Goal: Information Seeking & Learning: Learn about a topic

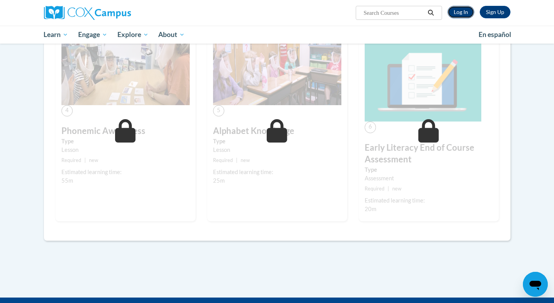
click at [466, 11] on link "Log In" at bounding box center [461, 12] width 27 height 12
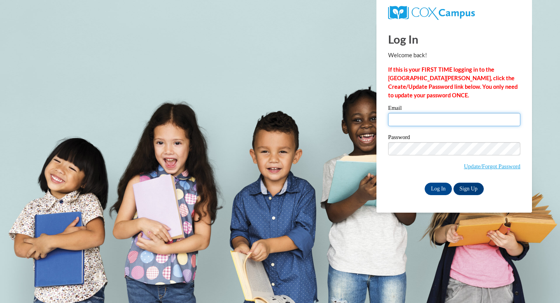
click at [433, 116] on input "Email" at bounding box center [454, 119] width 132 height 13
type input "donnamschiele@gmail.com"
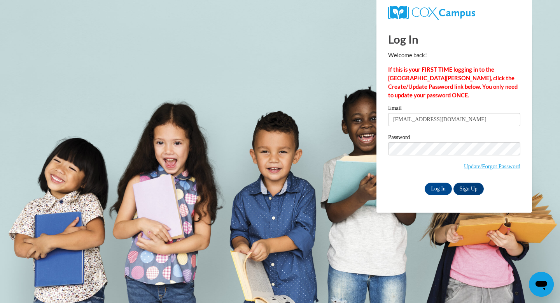
click at [397, 182] on div "Log In Sign Up" at bounding box center [454, 188] width 132 height 12
click at [440, 190] on input "Log In" at bounding box center [438, 188] width 27 height 12
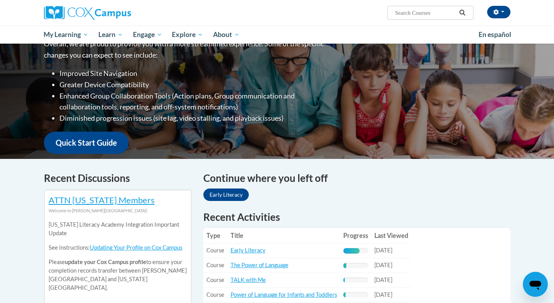
scroll to position [187, 0]
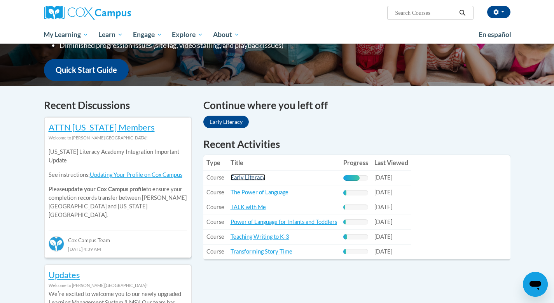
click at [258, 177] on link "Early Literacy" at bounding box center [248, 177] width 35 height 7
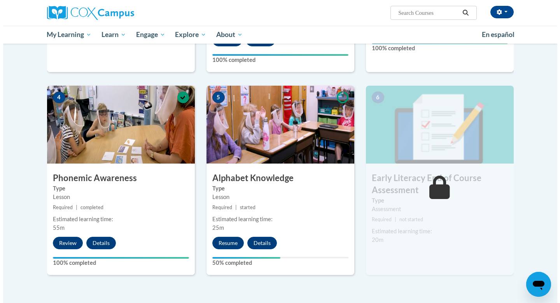
scroll to position [336, 0]
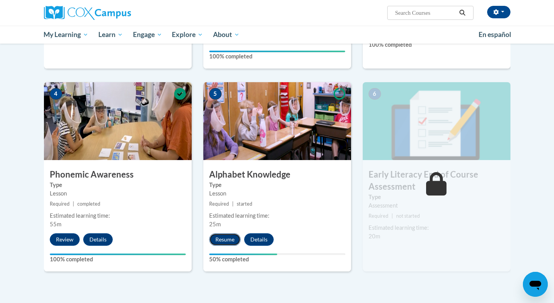
click at [226, 242] on button "Resume" at bounding box center [225, 239] width 32 height 12
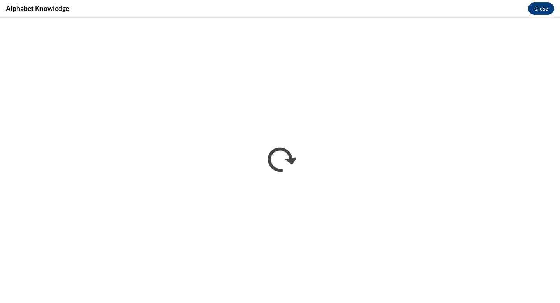
scroll to position [0, 0]
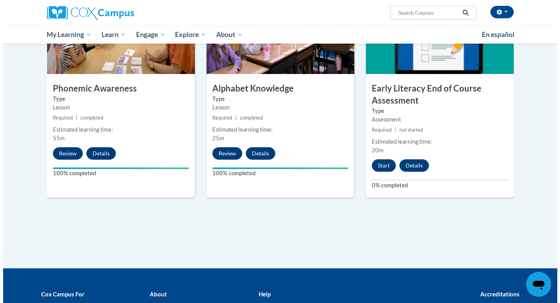
scroll to position [434, 0]
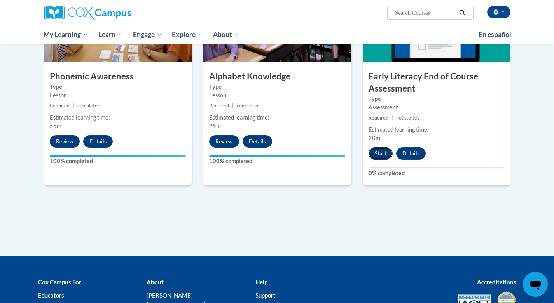
click at [383, 156] on button "Start" at bounding box center [381, 153] width 24 height 12
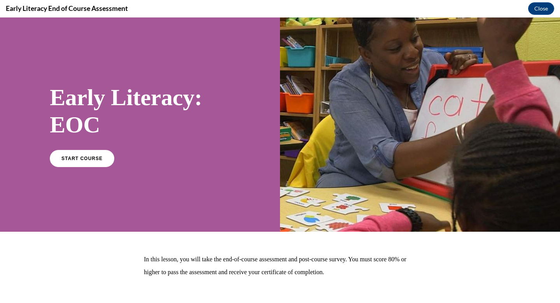
scroll to position [0, 0]
click at [87, 156] on span "START COURSE" at bounding box center [81, 158] width 43 height 6
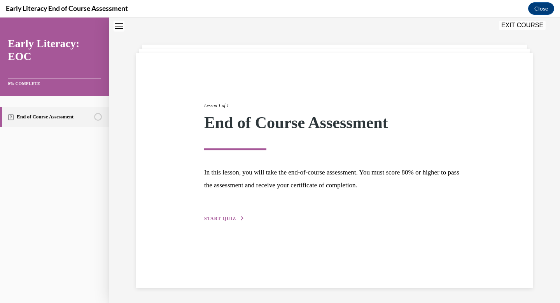
scroll to position [25, 0]
click at [222, 218] on span "START QUIZ" at bounding box center [220, 217] width 32 height 5
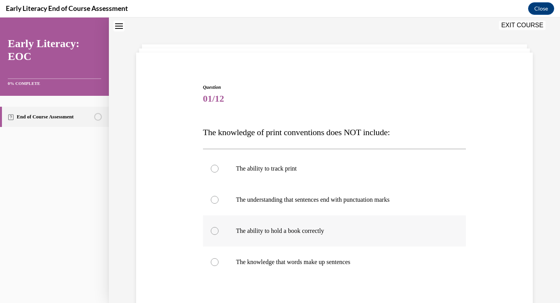
click at [283, 228] on p "The ability to hold a book correctly" at bounding box center [341, 231] width 211 height 8
click at [346, 207] on div at bounding box center [334, 199] width 263 height 31
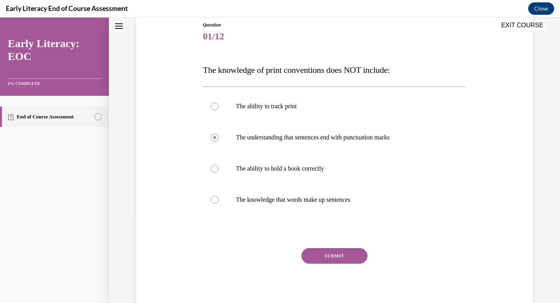
click at [329, 259] on button "SUBMIT" at bounding box center [335, 256] width 66 height 16
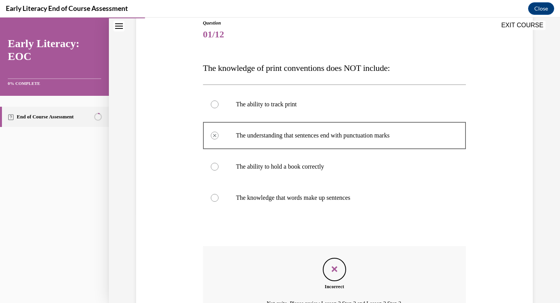
scroll to position [174, 0]
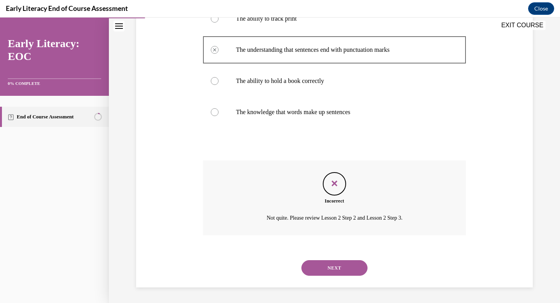
click at [330, 272] on button "NEXT" at bounding box center [335, 268] width 66 height 16
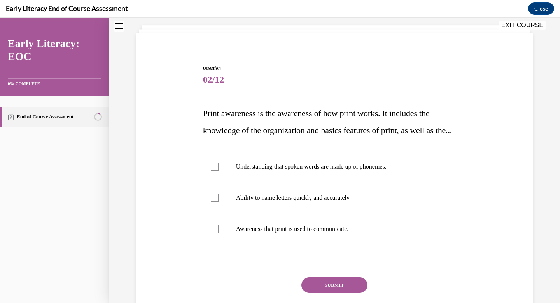
scroll to position [49, 0]
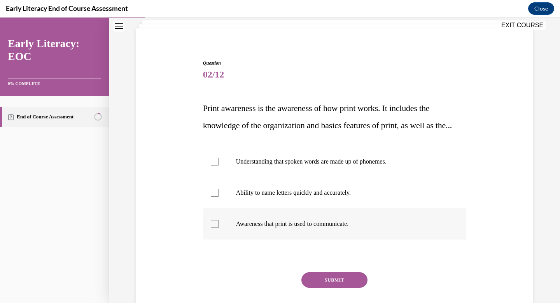
click at [256, 228] on p "Awareness that print is used to communicate." at bounding box center [341, 224] width 211 height 8
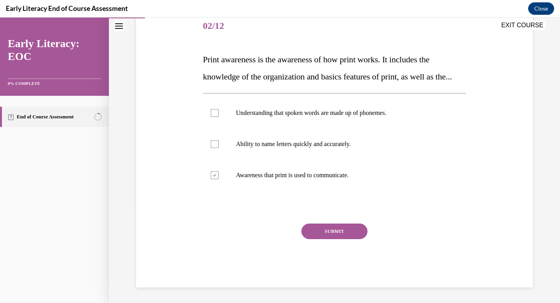
click at [323, 231] on button "SUBMIT" at bounding box center [335, 231] width 66 height 16
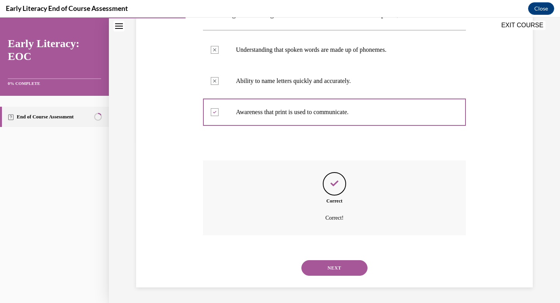
scroll to position [177, 0]
click at [330, 262] on button "NEXT" at bounding box center [335, 268] width 66 height 16
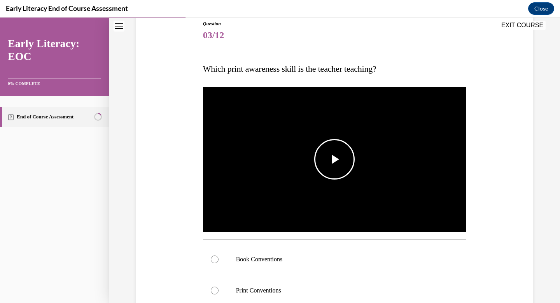
scroll to position [88, 0]
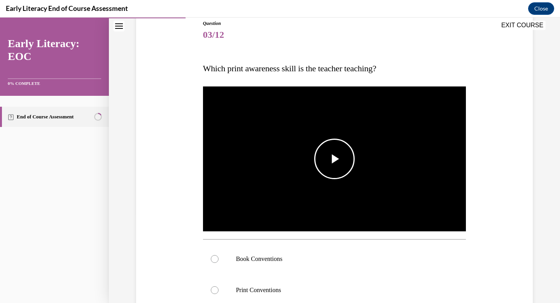
click at [335, 159] on span "Video player" at bounding box center [335, 159] width 0 height 0
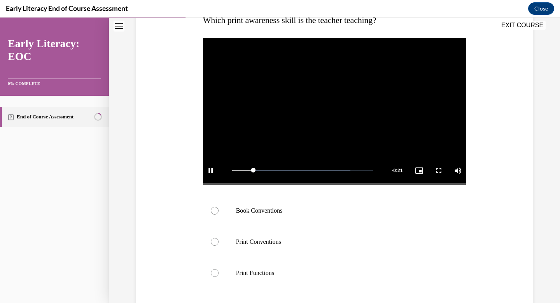
scroll to position [139, 0]
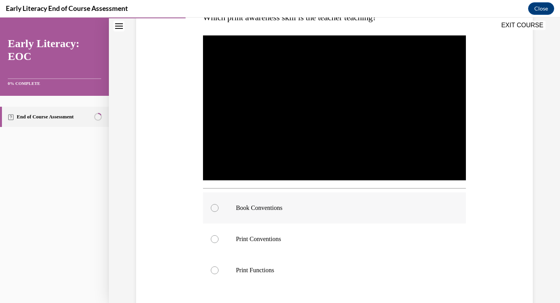
click at [280, 207] on p "Book Conventions" at bounding box center [341, 208] width 211 height 8
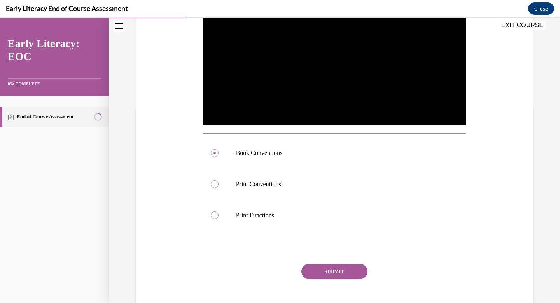
click at [333, 271] on button "SUBMIT" at bounding box center [335, 271] width 66 height 16
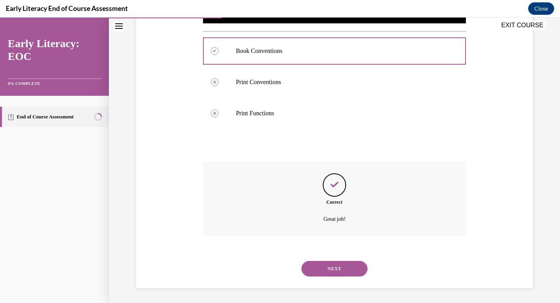
scroll to position [297, 0]
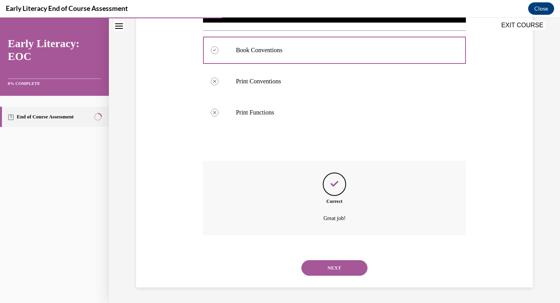
click at [333, 271] on button "NEXT" at bounding box center [335, 268] width 66 height 16
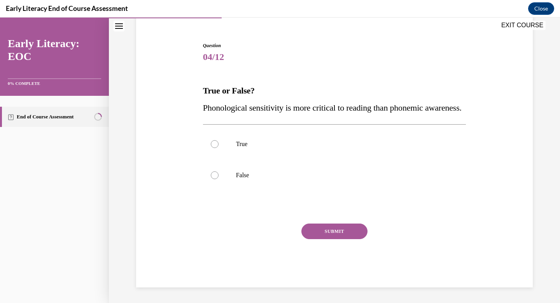
scroll to position [83, 0]
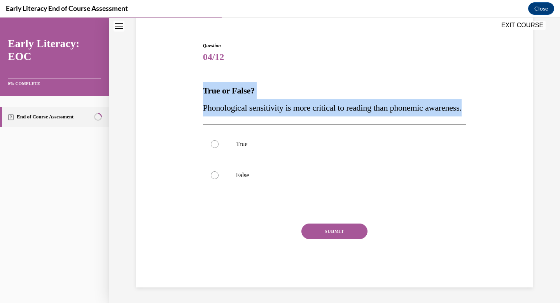
drag, startPoint x: 250, startPoint y: 111, endPoint x: 183, endPoint y: 74, distance: 77.2
click at [183, 73] on div "Question 04/12 True or False? Phonological sensitivity is more critical to read…" at bounding box center [334, 153] width 401 height 268
copy div "True or False? Phonological sensitivity is more critical to reading than phonem…"
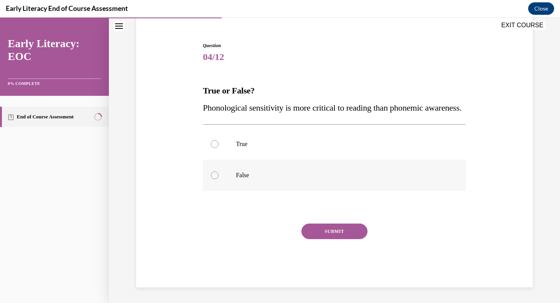
click at [233, 175] on div at bounding box center [334, 175] width 263 height 31
click at [342, 233] on button "SUBMIT" at bounding box center [335, 231] width 66 height 16
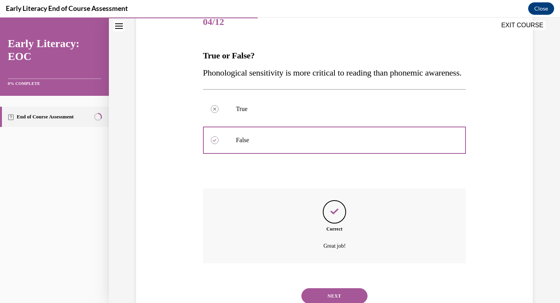
scroll to position [146, 0]
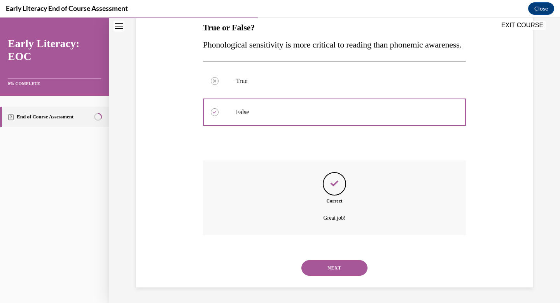
click at [330, 268] on button "NEXT" at bounding box center [335, 268] width 66 height 16
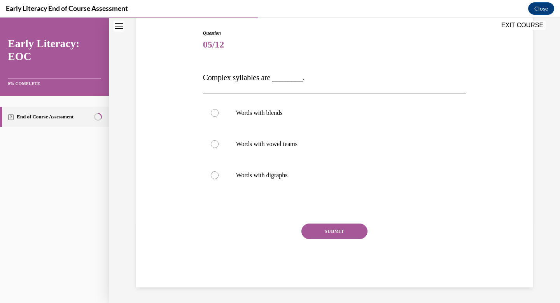
scroll to position [79, 0]
drag, startPoint x: 196, startPoint y: 77, endPoint x: 317, endPoint y: 78, distance: 120.6
click at [317, 78] on div "Question 05/12 Complex syllables are ________. Words with blends Words with vow…" at bounding box center [334, 146] width 401 height 281
copy span "Complex syllables are ________."
click at [268, 113] on p "Words with blends" at bounding box center [341, 113] width 211 height 8
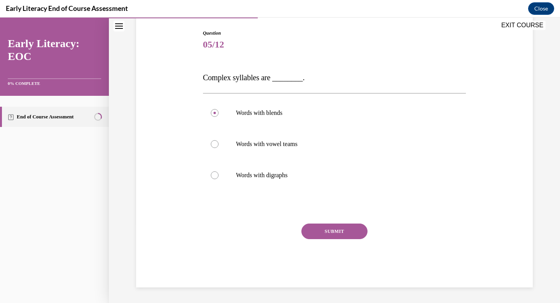
click at [345, 233] on button "SUBMIT" at bounding box center [335, 231] width 66 height 16
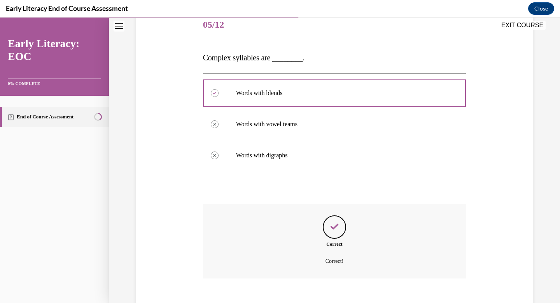
scroll to position [142, 0]
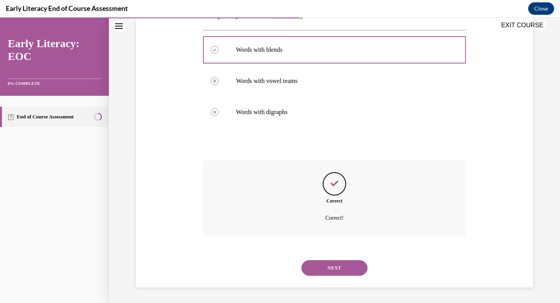
click at [340, 270] on button "NEXT" at bounding box center [335, 268] width 66 height 16
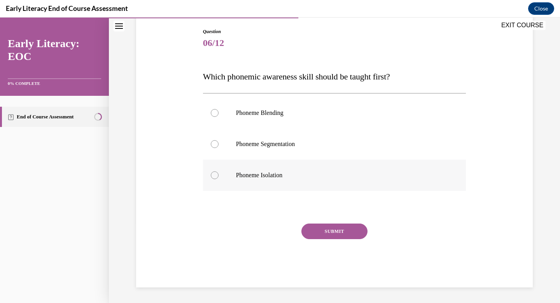
click at [249, 176] on p "Phoneme Isolation" at bounding box center [341, 175] width 211 height 8
click at [334, 232] on button "SUBMIT" at bounding box center [335, 231] width 66 height 16
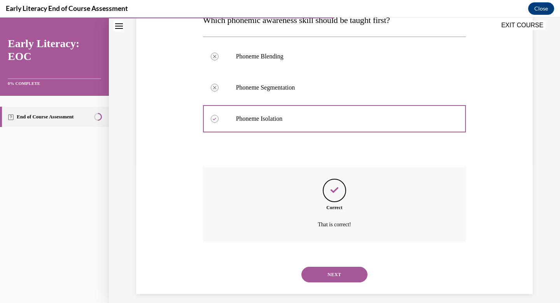
scroll to position [143, 0]
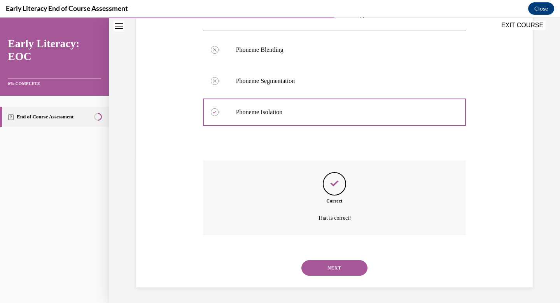
click at [328, 266] on button "NEXT" at bounding box center [335, 268] width 66 height 16
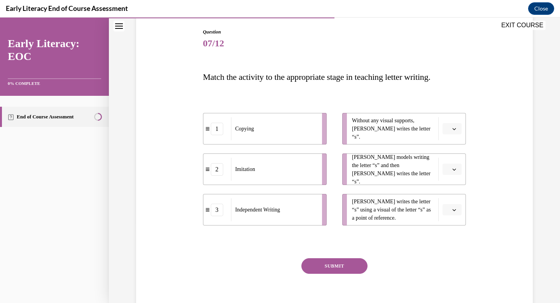
scroll to position [85, 0]
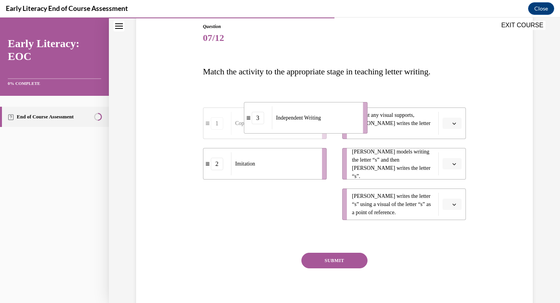
drag, startPoint x: 301, startPoint y: 210, endPoint x: 342, endPoint y: 124, distance: 95.2
click at [342, 124] on div "Independent Writing" at bounding box center [315, 117] width 86 height 23
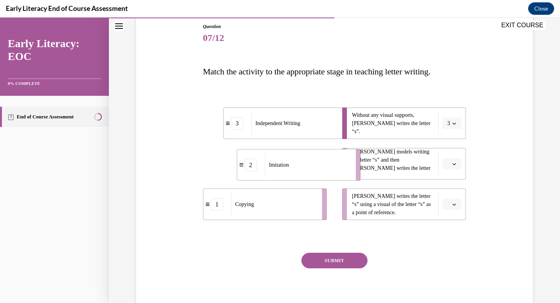
drag, startPoint x: 317, startPoint y: 154, endPoint x: 350, endPoint y: 154, distance: 32.7
click at [350, 154] on li "2 Imitation" at bounding box center [299, 165] width 124 height 32
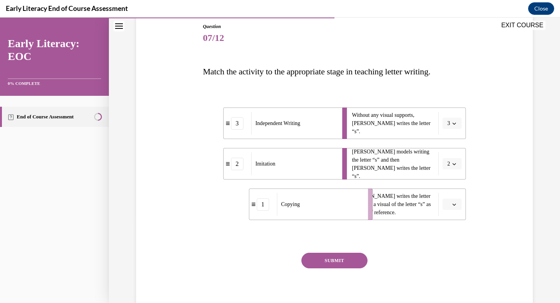
drag, startPoint x: 322, startPoint y: 208, endPoint x: 369, endPoint y: 208, distance: 47.5
click at [369, 208] on li "1 Copying" at bounding box center [311, 204] width 124 height 32
click at [355, 264] on button "SUBMIT" at bounding box center [335, 261] width 66 height 16
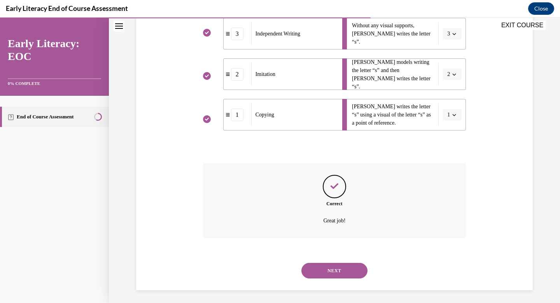
scroll to position [177, 0]
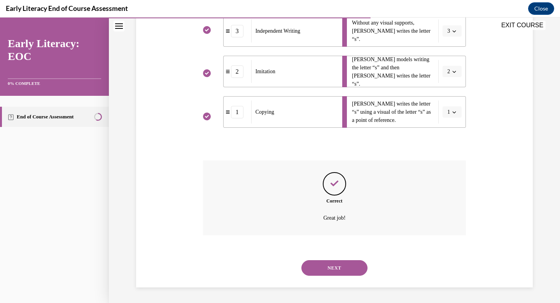
click at [342, 266] on button "NEXT" at bounding box center [335, 268] width 66 height 16
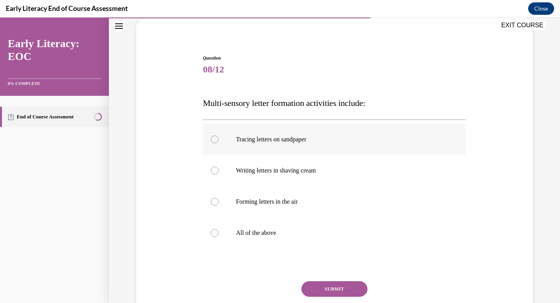
scroll to position [54, 0]
click at [268, 236] on div at bounding box center [334, 231] width 263 height 31
click at [335, 289] on button "SUBMIT" at bounding box center [335, 288] width 66 height 16
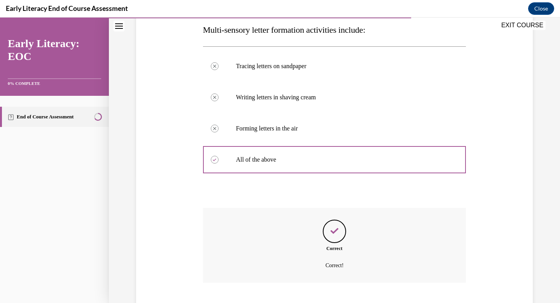
scroll to position [174, 0]
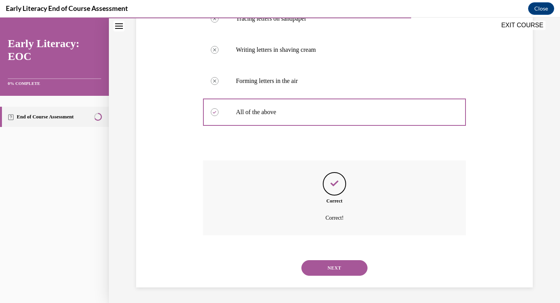
click at [345, 268] on button "NEXT" at bounding box center [335, 268] width 66 height 16
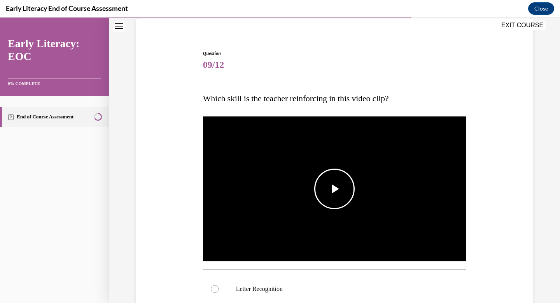
scroll to position [68, 0]
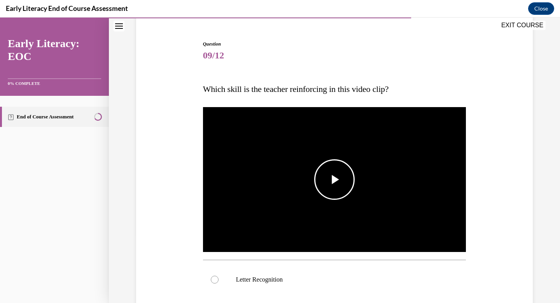
click at [335, 179] on span "Video player" at bounding box center [335, 179] width 0 height 0
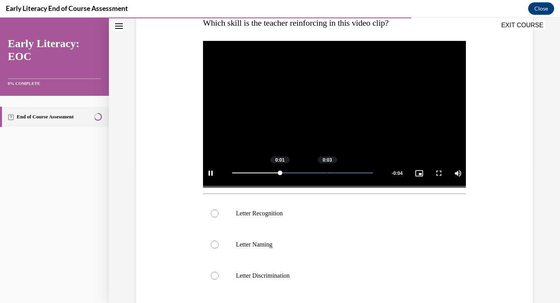
scroll to position [135, 0]
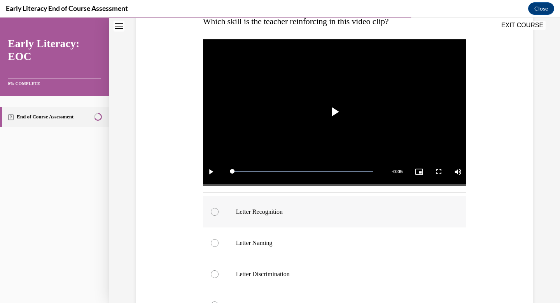
click at [279, 214] on p "Letter Recognition" at bounding box center [341, 212] width 211 height 8
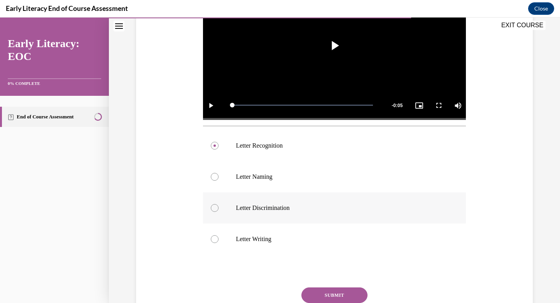
scroll to position [265, 0]
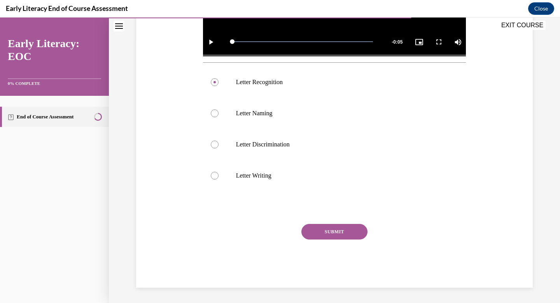
click at [337, 220] on div "Question 09/12 Which skill is the teacher reinforcing in this video clip? Video…" at bounding box center [334, 65] width 263 height 444
click at [337, 230] on button "SUBMIT" at bounding box center [335, 232] width 66 height 16
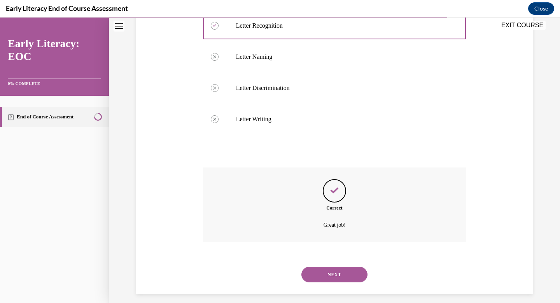
scroll to position [328, 0]
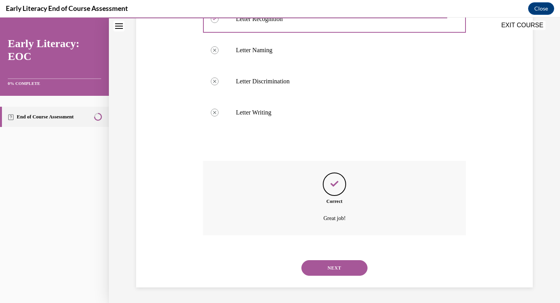
click at [331, 267] on button "NEXT" at bounding box center [335, 268] width 66 height 16
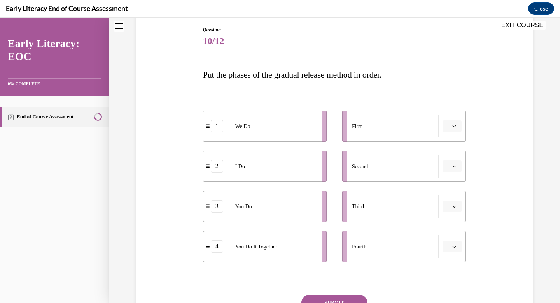
scroll to position [85, 0]
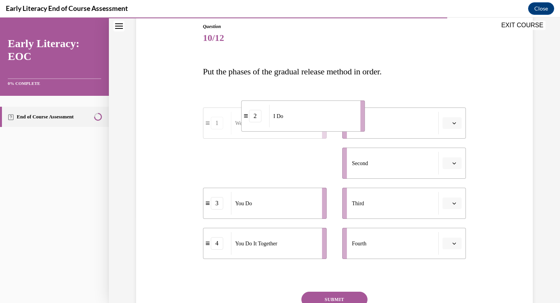
drag, startPoint x: 310, startPoint y: 172, endPoint x: 348, endPoint y: 125, distance: 60.6
click at [348, 125] on div "I Do" at bounding box center [312, 116] width 86 height 23
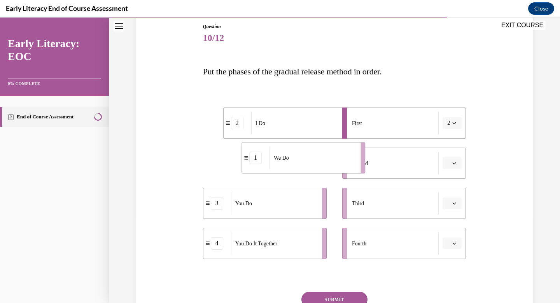
drag, startPoint x: 316, startPoint y: 167, endPoint x: 354, endPoint y: 161, distance: 38.2
click at [354, 161] on li "1 We Do" at bounding box center [304, 157] width 124 height 31
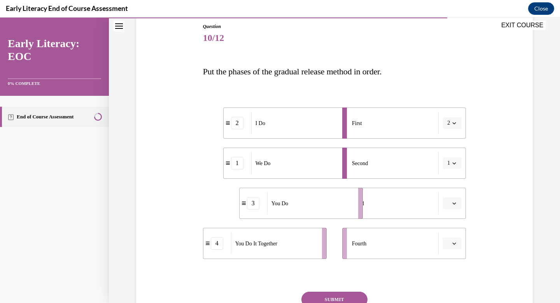
drag, startPoint x: 320, startPoint y: 198, endPoint x: 356, endPoint y: 198, distance: 35.8
click at [356, 198] on li "3 You Do" at bounding box center [301, 203] width 124 height 31
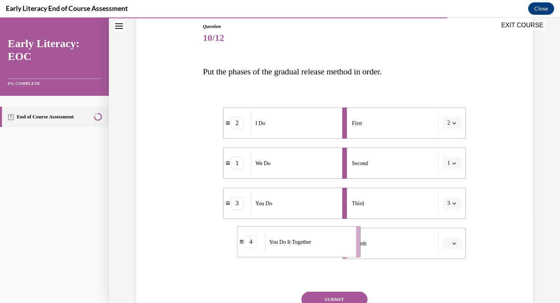
drag, startPoint x: 319, startPoint y: 249, endPoint x: 356, endPoint y: 244, distance: 37.3
click at [356, 245] on li "4 You Do It Together" at bounding box center [299, 241] width 124 height 31
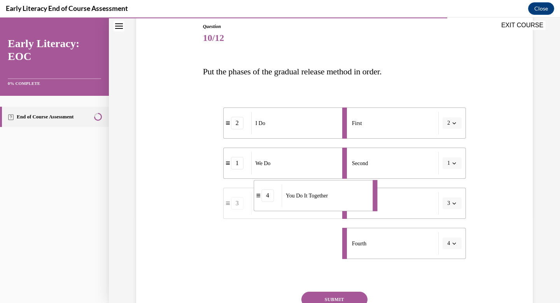
drag, startPoint x: 338, startPoint y: 249, endPoint x: 367, endPoint y: 202, distance: 56.1
click at [368, 202] on li "4 You Do It Together" at bounding box center [316, 195] width 124 height 31
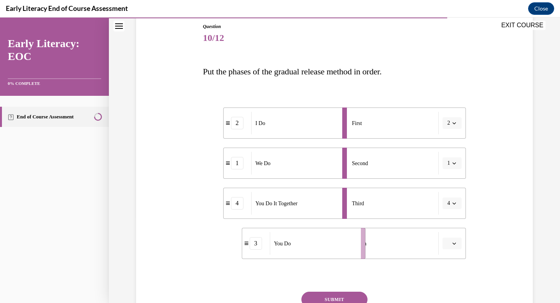
drag, startPoint x: 317, startPoint y: 249, endPoint x: 356, endPoint y: 249, distance: 38.9
click at [356, 249] on li "3 You Do" at bounding box center [304, 243] width 124 height 31
click at [348, 297] on button "SUBMIT" at bounding box center [335, 299] width 66 height 16
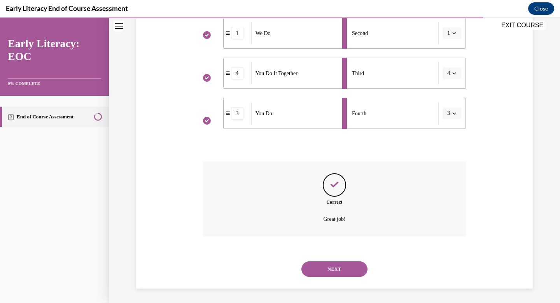
scroll to position [216, 0]
click at [335, 264] on button "NEXT" at bounding box center [335, 268] width 66 height 16
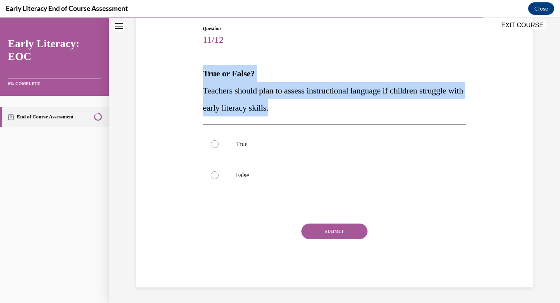
drag, startPoint x: 293, startPoint y: 110, endPoint x: 186, endPoint y: 78, distance: 111.9
click at [185, 76] on div "Question 11/12 True or False? Teachers should plan to assess instructional lang…" at bounding box center [334, 145] width 401 height 286
copy div "True or False? Teachers should plan to assess instructional language if childre…"
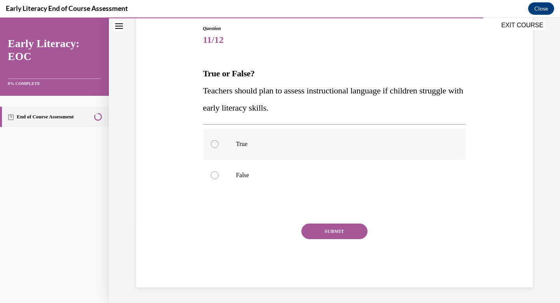
click at [219, 142] on div at bounding box center [334, 143] width 263 height 31
click at [342, 236] on button "SUBMIT" at bounding box center [335, 231] width 66 height 16
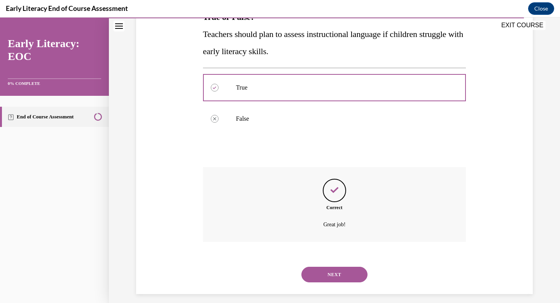
scroll to position [146, 0]
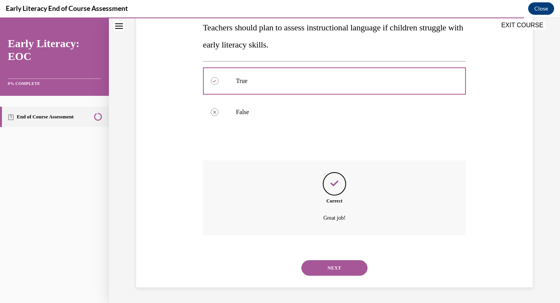
click at [331, 269] on button "NEXT" at bounding box center [335, 268] width 66 height 16
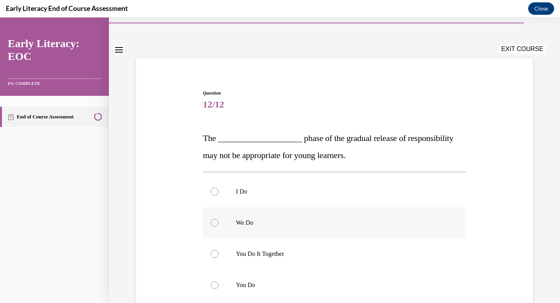
scroll to position [21, 0]
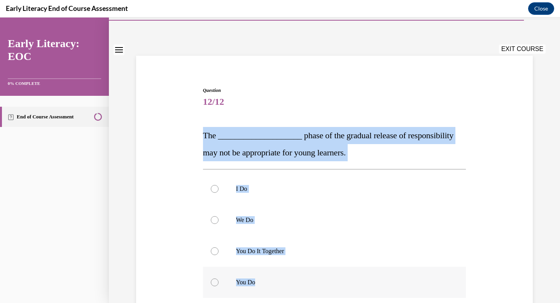
drag, startPoint x: 194, startPoint y: 134, endPoint x: 302, endPoint y: 282, distance: 183.2
click at [302, 282] on div "Question 12/12 The ____________________ phase of the gradual release of respons…" at bounding box center [334, 228] width 401 height 331
copy div "The ____________________ phase of the gradual release of responsibility may not…"
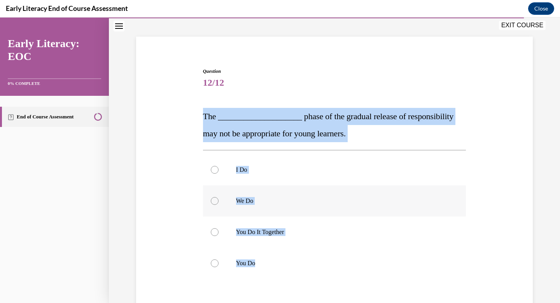
scroll to position [41, 0]
click at [212, 231] on div at bounding box center [215, 231] width 8 height 8
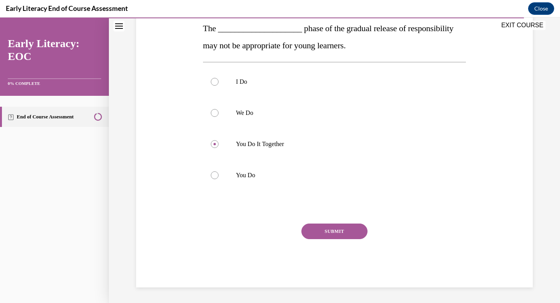
click at [346, 224] on button "SUBMIT" at bounding box center [335, 231] width 66 height 16
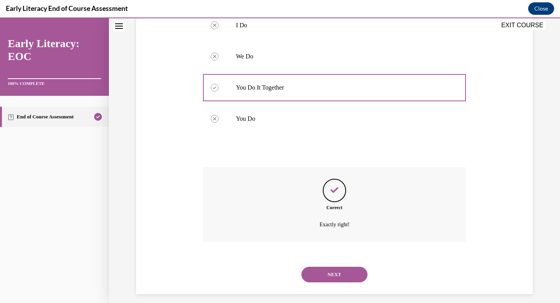
scroll to position [191, 0]
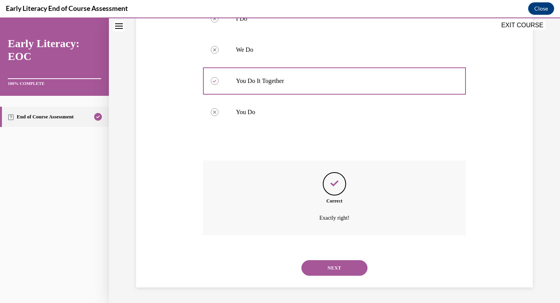
click at [347, 263] on button "NEXT" at bounding box center [335, 268] width 66 height 16
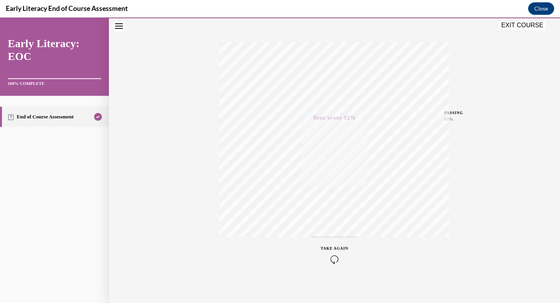
scroll to position [114, 0]
click at [522, 23] on button "EXIT COURSE" at bounding box center [522, 25] width 47 height 9
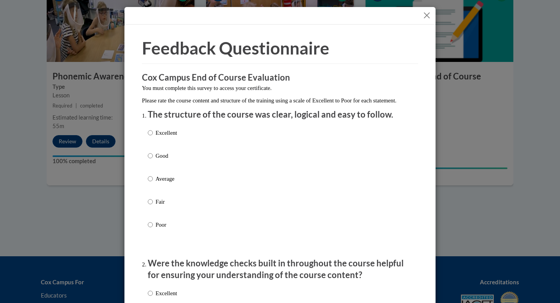
click at [186, 151] on div "Excellent Good Average Fair Poor" at bounding box center [280, 188] width 265 height 127
click at [185, 144] on div "Excellent Good Average Fair Poor" at bounding box center [280, 188] width 265 height 127
click at [182, 139] on div "Excellent Good Average Fair Poor" at bounding box center [280, 188] width 265 height 127
click at [149, 137] on input "Excellent" at bounding box center [150, 132] width 5 height 9
radio input "true"
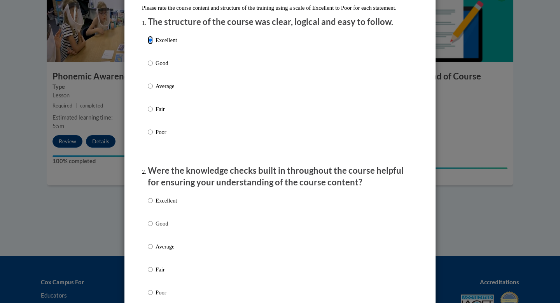
scroll to position [94, 0]
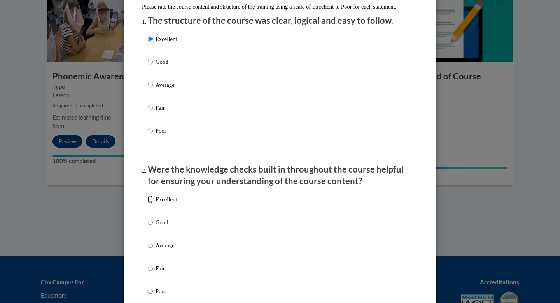
click at [148, 204] on input "Excellent" at bounding box center [150, 199] width 5 height 9
radio input "true"
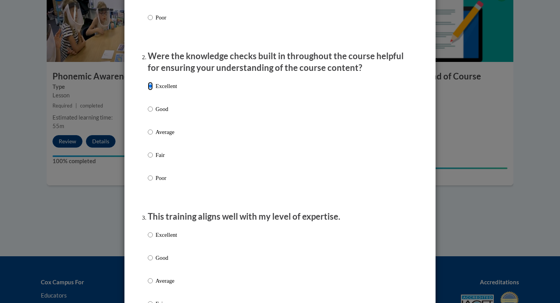
scroll to position [239, 0]
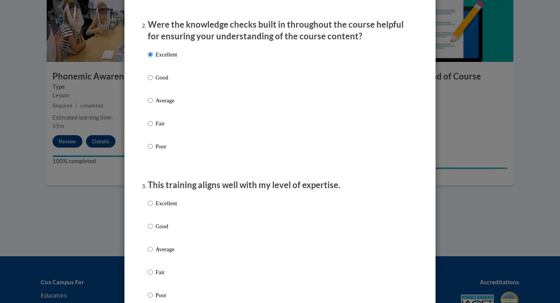
click at [151, 210] on label "Excellent" at bounding box center [162, 209] width 29 height 21
click at [151, 207] on input "Excellent" at bounding box center [150, 203] width 5 height 9
radio input "true"
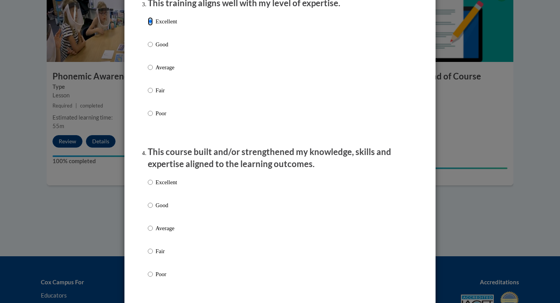
scroll to position [423, 0]
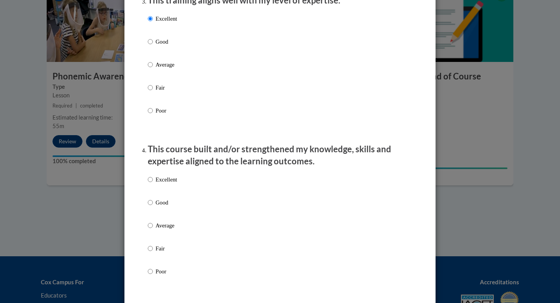
click at [149, 182] on div "Excellent Good Average Fair Poor" at bounding box center [162, 231] width 29 height 121
click at [148, 184] on input "Excellent" at bounding box center [150, 179] width 5 height 9
radio input "true"
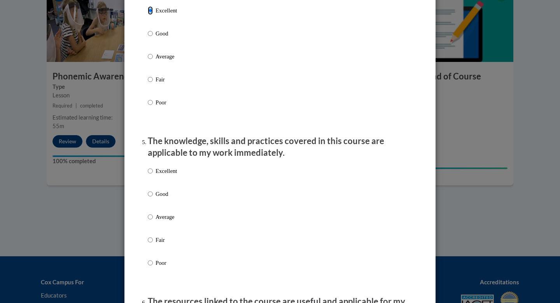
scroll to position [609, 0]
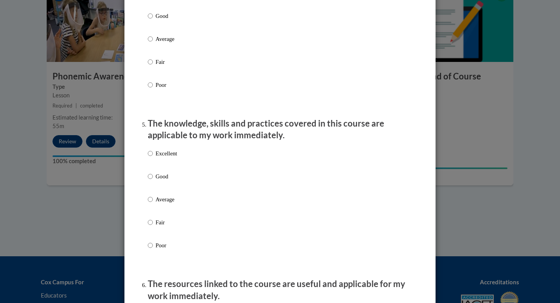
click at [151, 160] on label "Excellent" at bounding box center [162, 159] width 29 height 21
click at [151, 158] on input "Excellent" at bounding box center [150, 153] width 5 height 9
radio input "true"
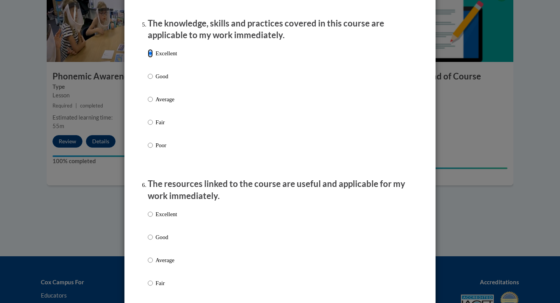
scroll to position [743, 0]
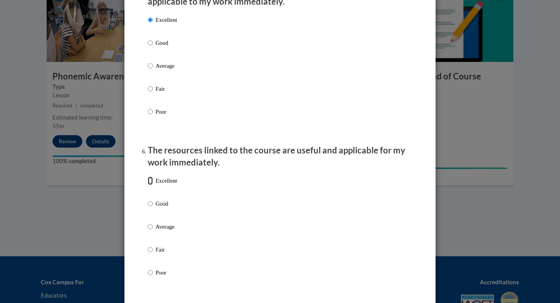
click at [150, 185] on input "Excellent" at bounding box center [150, 180] width 5 height 9
radio input "true"
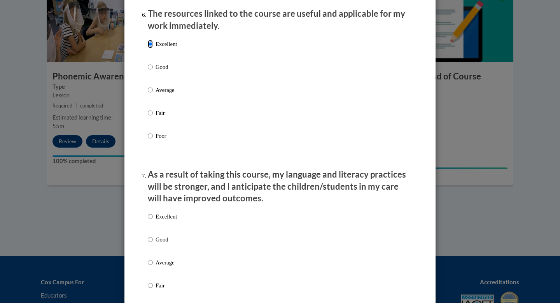
scroll to position [916, 0]
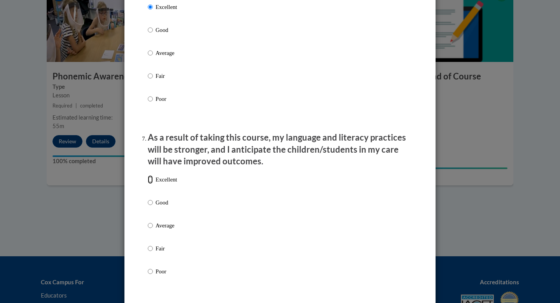
click at [149, 184] on input "Excellent" at bounding box center [150, 179] width 5 height 9
radio input "true"
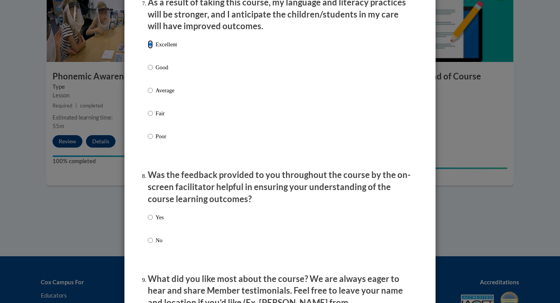
scroll to position [1132, 0]
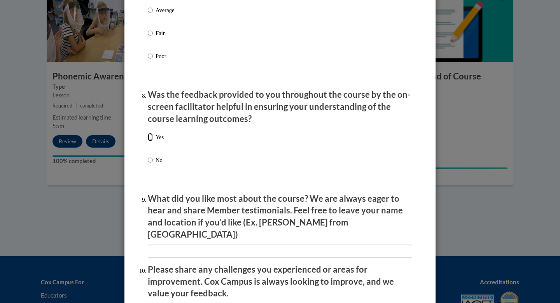
click at [148, 141] on input "Yes" at bounding box center [150, 137] width 5 height 9
radio input "true"
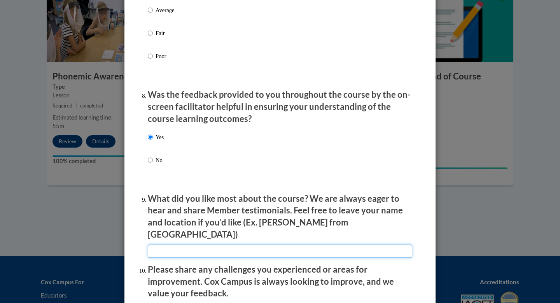
click at [170, 252] on input "textbox" at bounding box center [280, 250] width 265 height 13
type input "Great information"
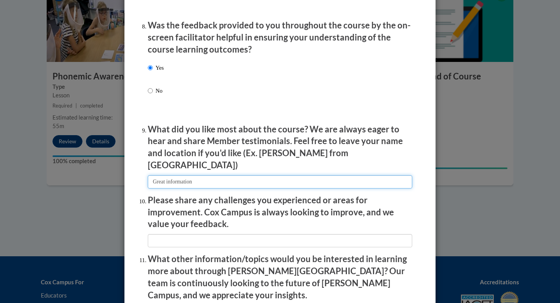
scroll to position [1241, 0]
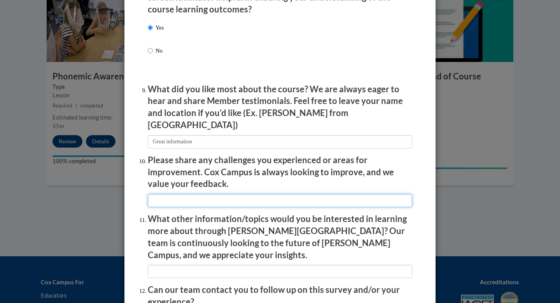
click at [195, 200] on input "textbox" at bounding box center [280, 200] width 265 height 13
type input "None"
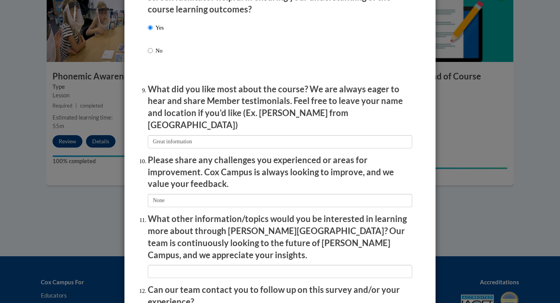
click at [179, 247] on li "What other information/topics would you be interested in learning more about th…" at bounding box center [280, 245] width 265 height 65
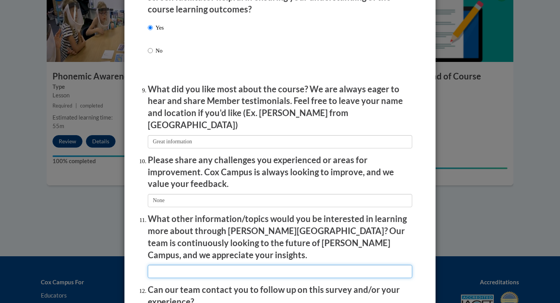
click at [177, 265] on input "textbox" at bounding box center [280, 271] width 265 height 13
type input "Coaching"
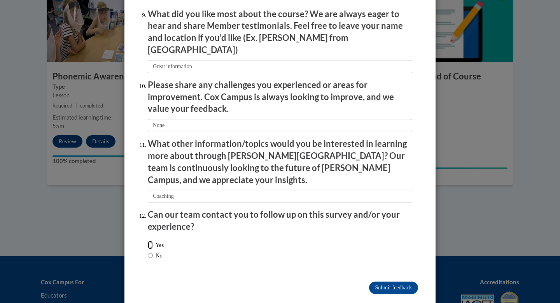
click at [149, 240] on input "Yes" at bounding box center [150, 244] width 5 height 9
radio input "true"
click at [148, 251] on input "No" at bounding box center [150, 255] width 5 height 9
radio input "true"
click at [406, 281] on input "Submit feedback" at bounding box center [393, 287] width 49 height 12
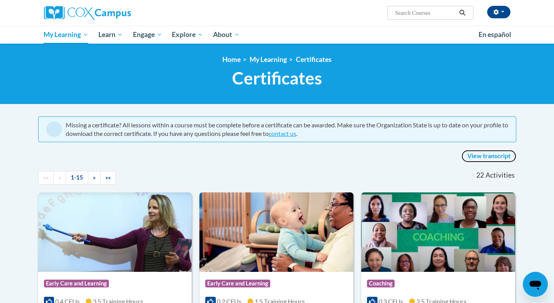
click at [491, 158] on link "View transcript" at bounding box center [489, 156] width 55 height 12
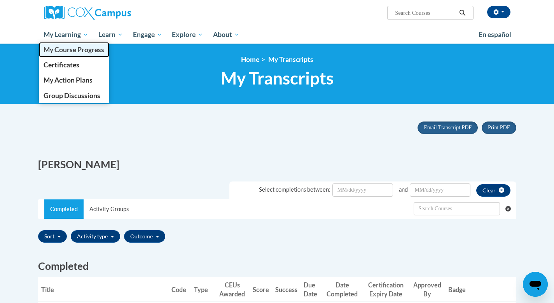
click at [76, 50] on span "My Course Progress" at bounding box center [74, 50] width 61 height 8
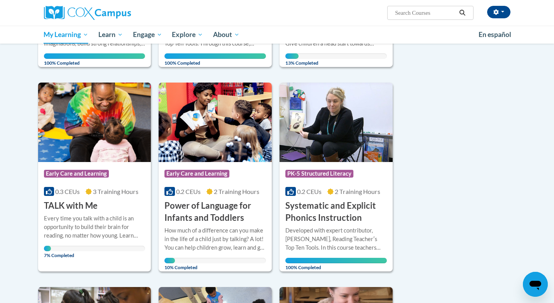
scroll to position [258, 0]
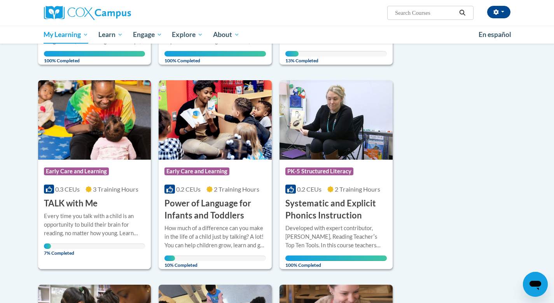
click at [122, 219] on div "Every time you talk with a child is an opportunity to build their brain for rea…" at bounding box center [95, 225] width 102 height 26
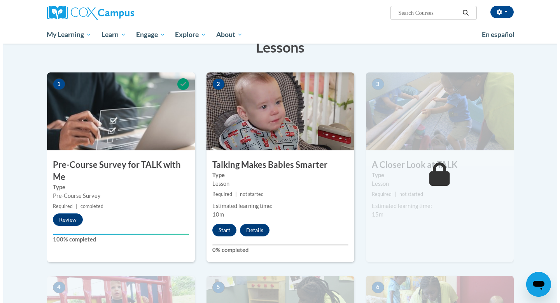
scroll to position [154, 0]
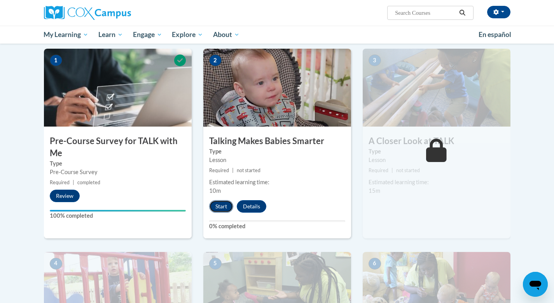
click at [219, 208] on button "Start" at bounding box center [221, 206] width 24 height 12
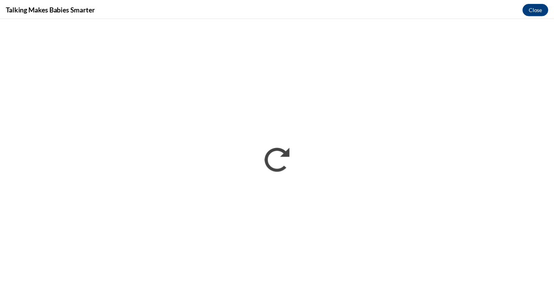
scroll to position [0, 0]
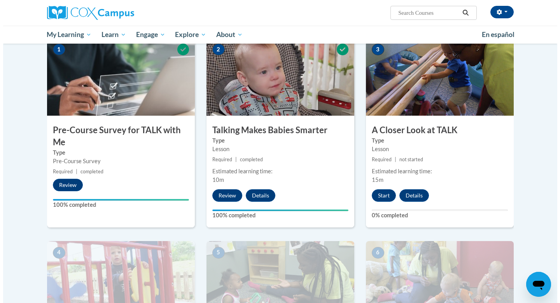
scroll to position [166, 0]
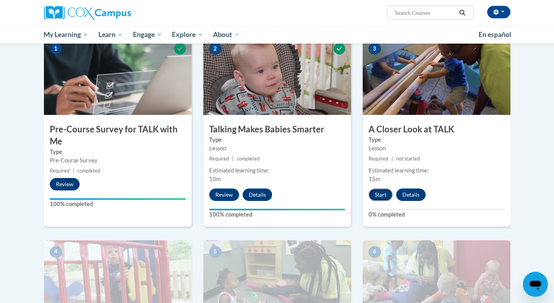
click at [382, 191] on button "Start" at bounding box center [381, 194] width 24 height 12
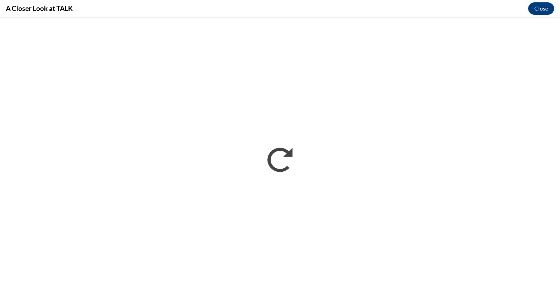
scroll to position [0, 0]
